Goal: Information Seeking & Learning: Understand process/instructions

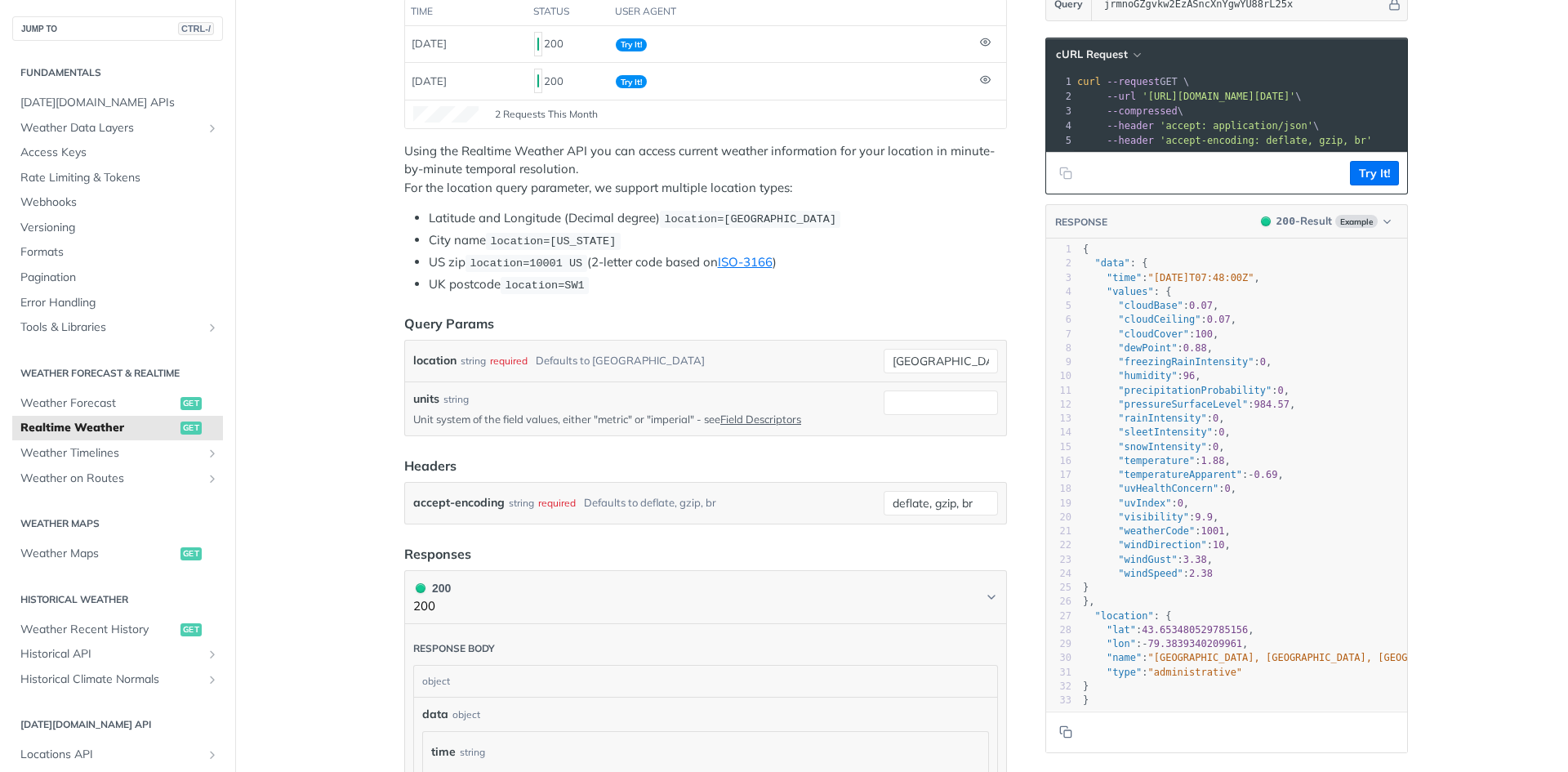
scroll to position [272, 0]
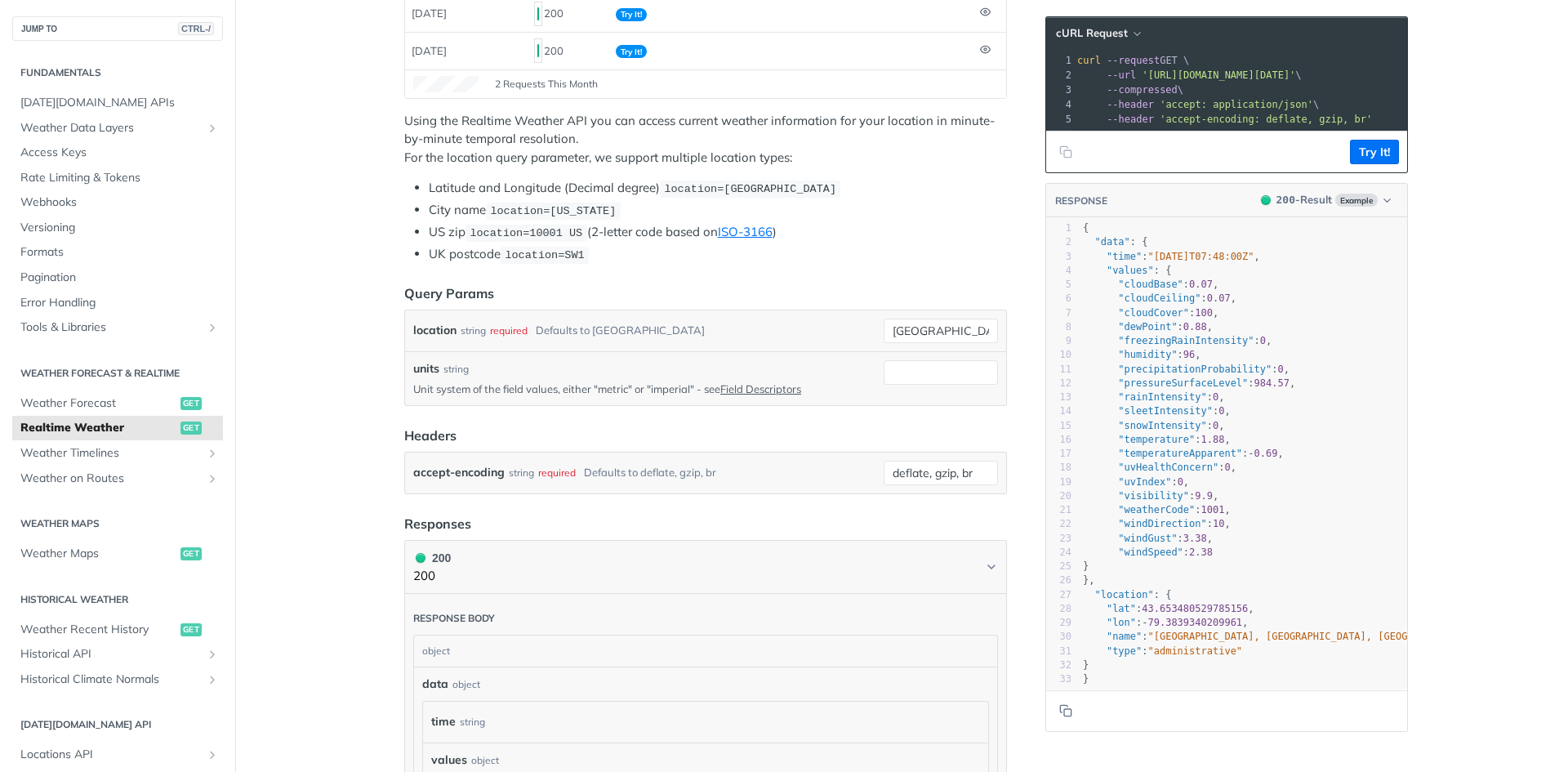
click at [1189, 557] on pre ""windSpeed" : 2.38" at bounding box center [1271, 553] width 383 height 13
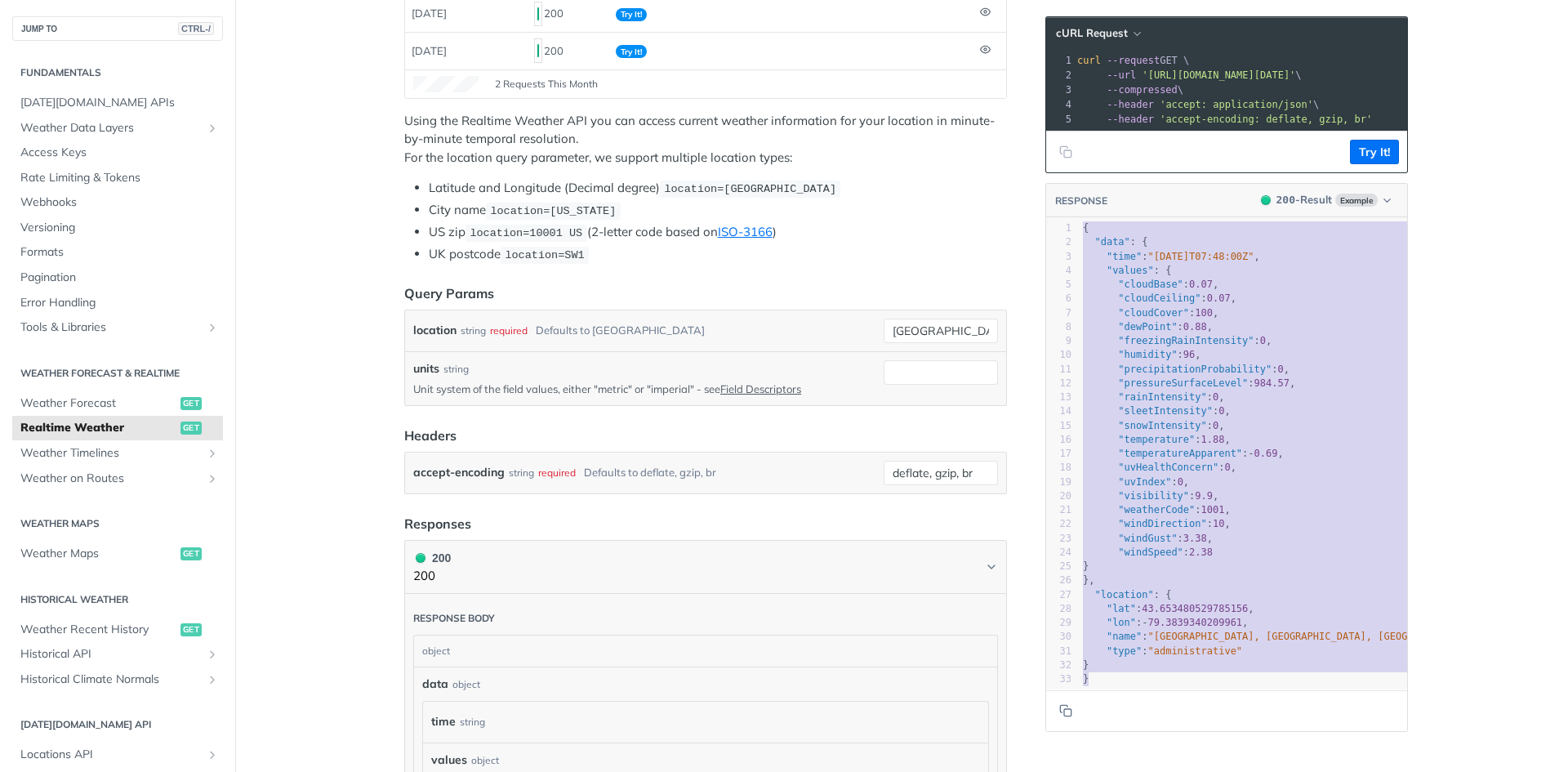
drag, startPoint x: 1126, startPoint y: 691, endPoint x: 1045, endPoint y: 238, distance: 460.2
click at [1079, 238] on div "1 { 2 "data" : { 3 "time" : "2023-01-26T07:48:00Z" , 4 "values" : { 5 "cloudBas…" at bounding box center [1271, 453] width 383 height 465
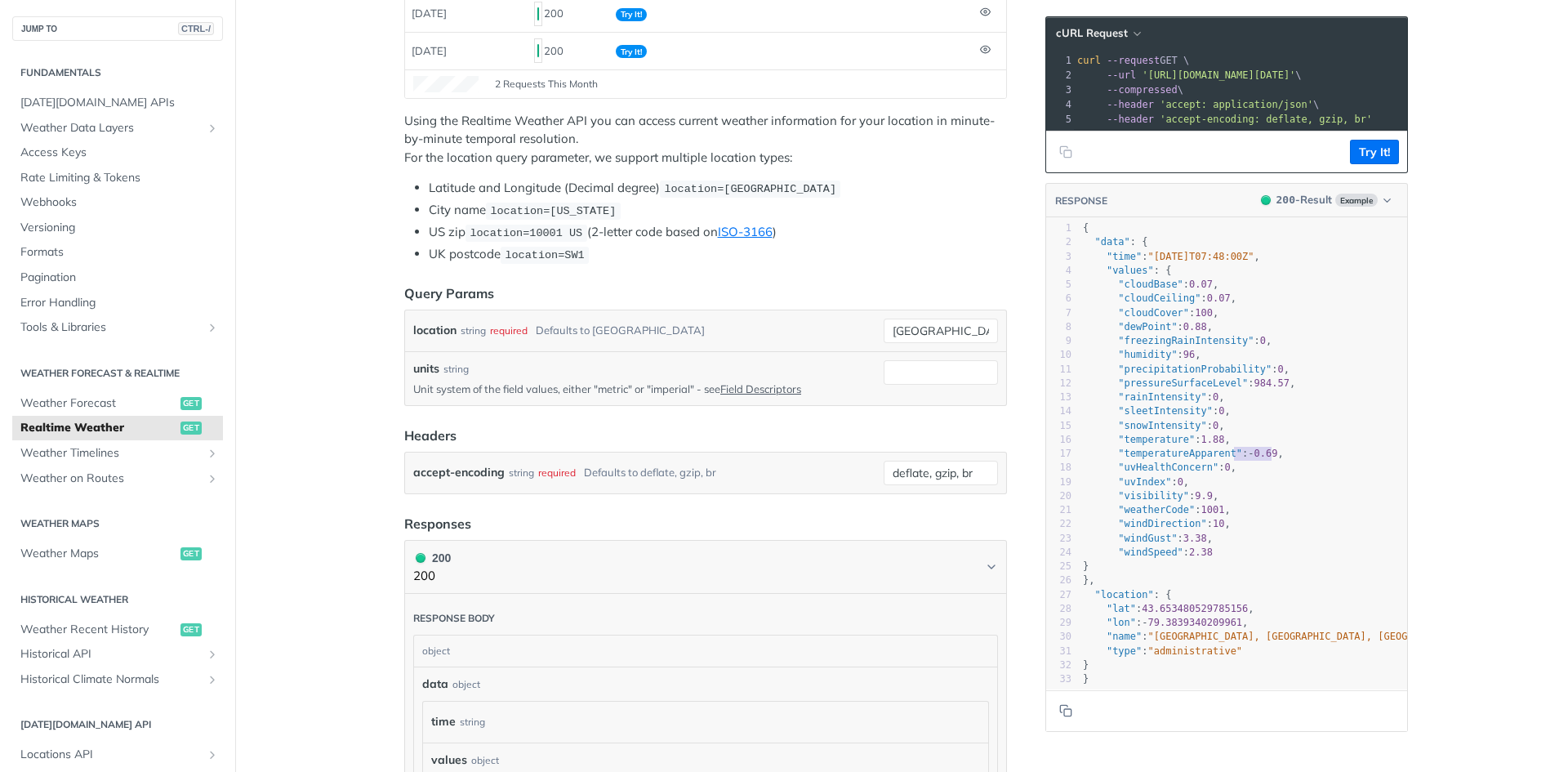
type textarea ""temperature": 1.88, "temperatureApparent": -0.69,"
drag, startPoint x: 1274, startPoint y: 470, endPoint x: 1079, endPoint y: 448, distance: 196.2
click at [1079, 448] on div "1 { 2 "data" : { 3 "time" : "2023-01-26T07:48:00Z" , 4 "values" : { 5 "cloudBas…" at bounding box center [1271, 453] width 383 height 465
click at [1118, 445] on span ""temperature"" at bounding box center [1156, 440] width 77 height 12
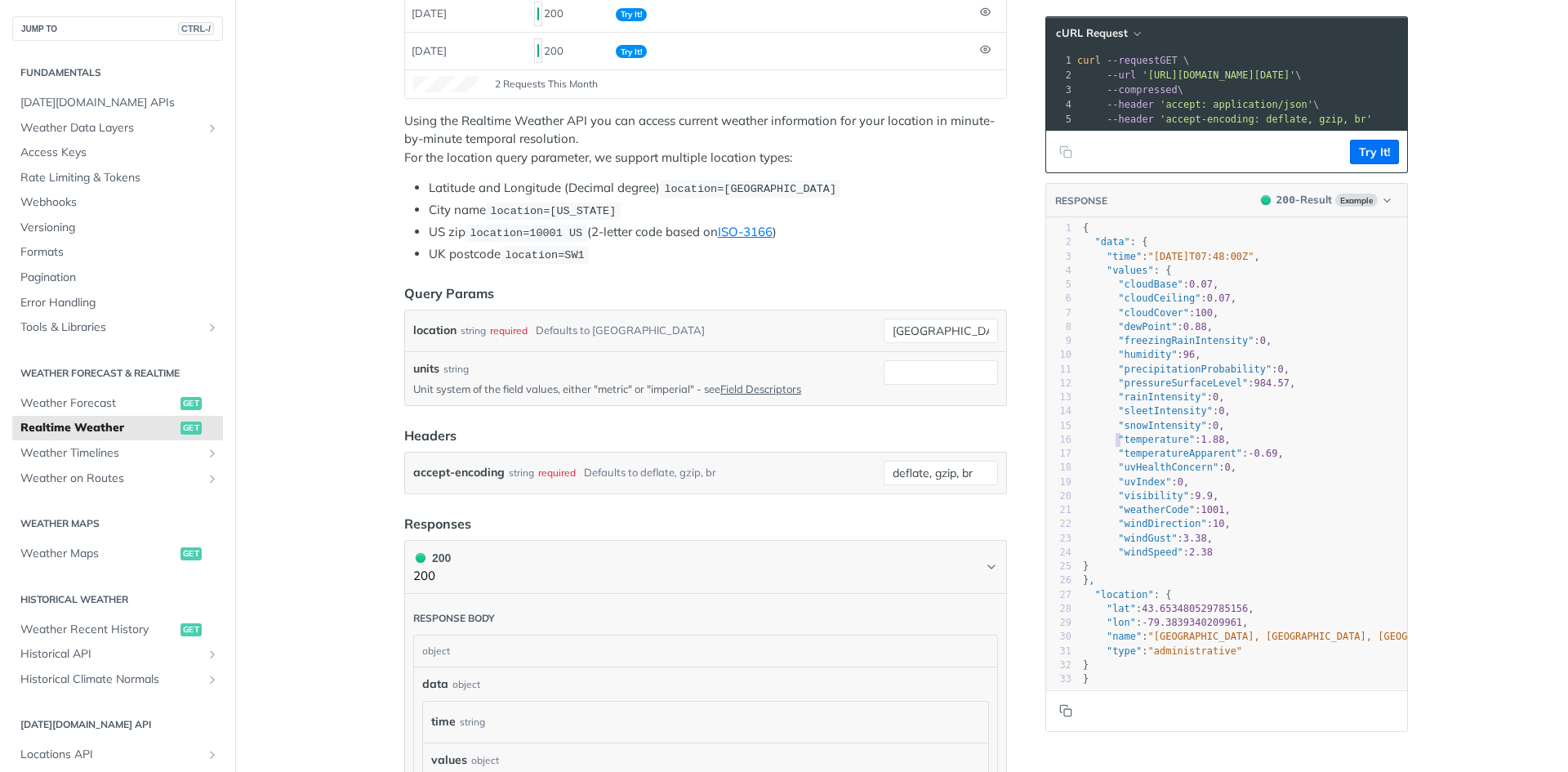
type textarea ""temperature": 1.88,"
click at [1118, 445] on span ""temperature"" at bounding box center [1156, 440] width 77 height 12
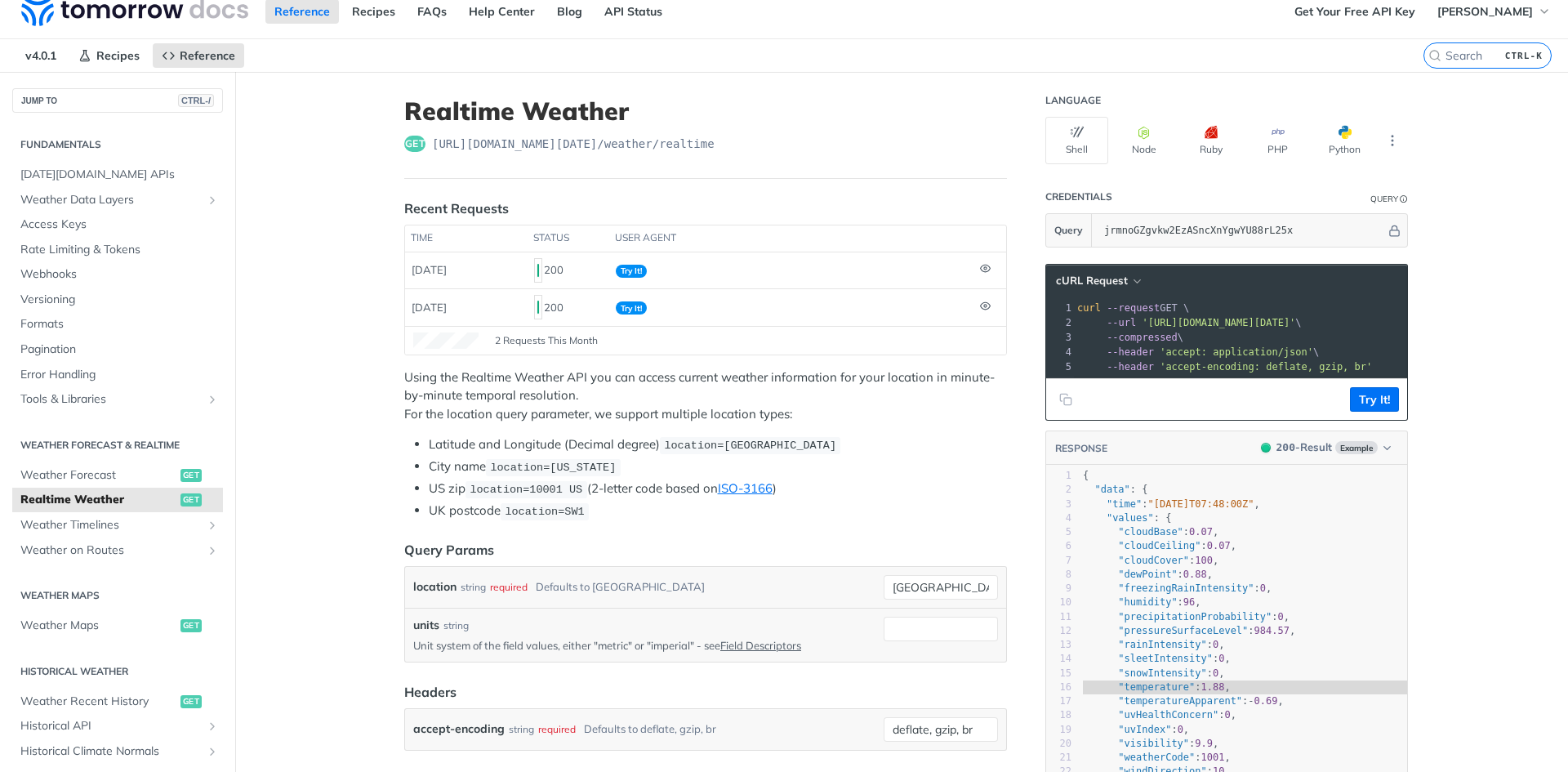
scroll to position [0, 0]
